Goal: Navigation & Orientation: Find specific page/section

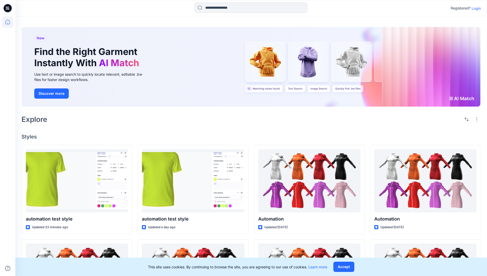
click at [475, 8] on p "Login" at bounding box center [475, 8] width 9 height 5
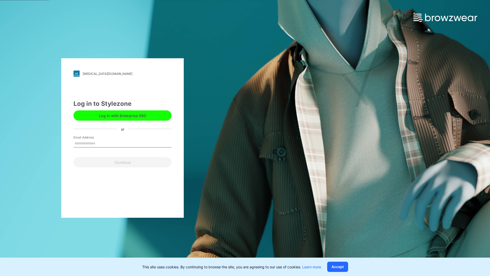
click at [101, 143] on input "Email Address" at bounding box center [123, 144] width 98 height 8
type input "**********"
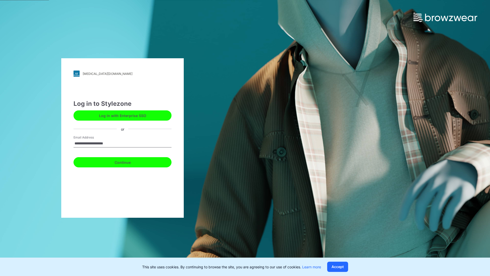
click at [128, 161] on button "Continue" at bounding box center [123, 162] width 98 height 10
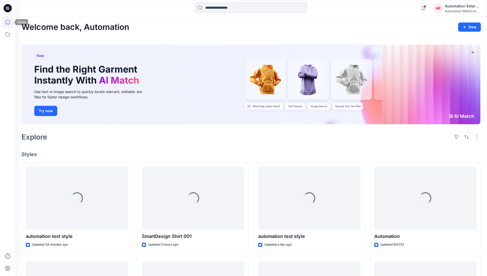
click at [10, 22] on icon at bounding box center [7, 22] width 5 height 5
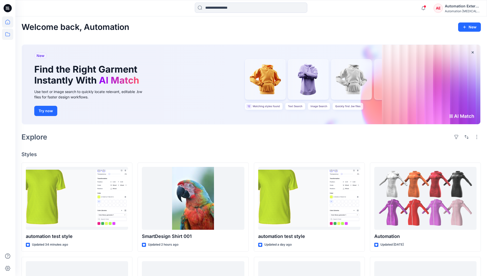
click at [9, 35] on icon at bounding box center [7, 34] width 11 height 11
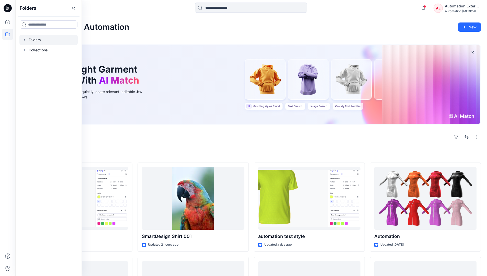
click at [46, 40] on div at bounding box center [48, 40] width 58 height 10
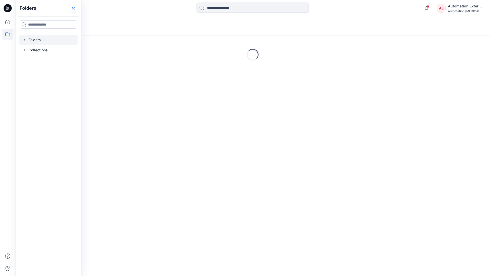
click at [73, 10] on icon at bounding box center [73, 8] width 8 height 8
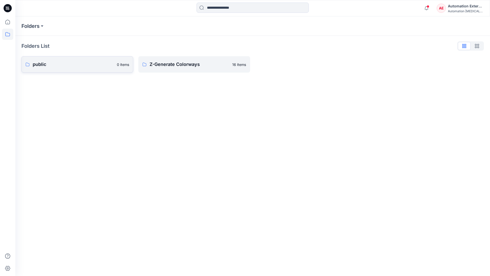
click at [56, 64] on p "public" at bounding box center [73, 64] width 81 height 7
